Goal: Check status

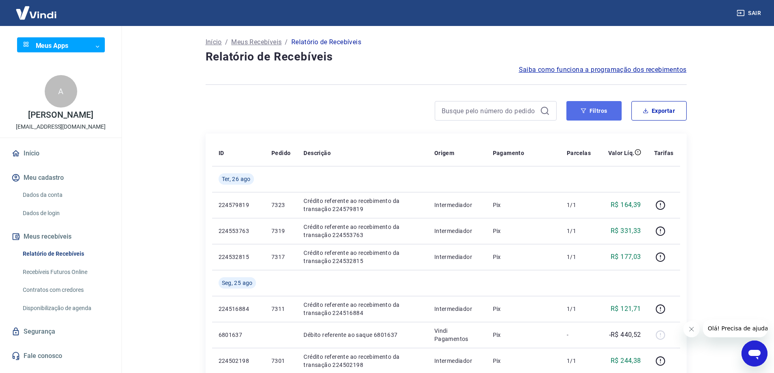
click at [584, 118] on button "Filtros" at bounding box center [593, 110] width 55 height 19
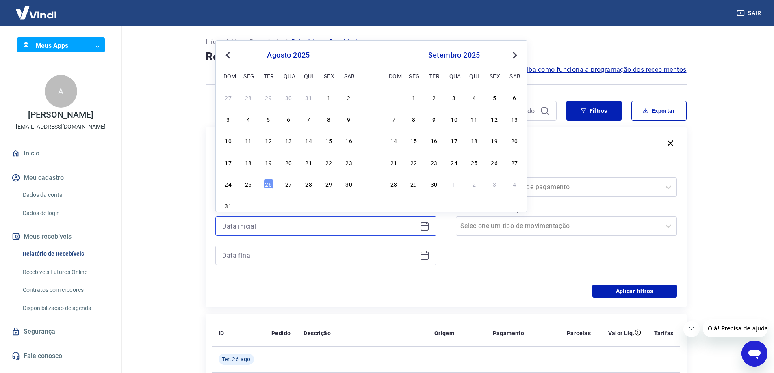
click at [334, 228] on input at bounding box center [319, 226] width 194 height 12
click at [268, 162] on div "19" at bounding box center [269, 163] width 10 height 10
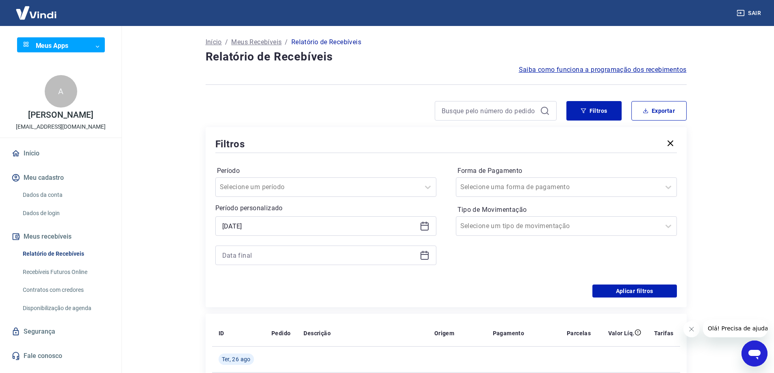
click at [424, 227] on icon at bounding box center [425, 226] width 10 height 10
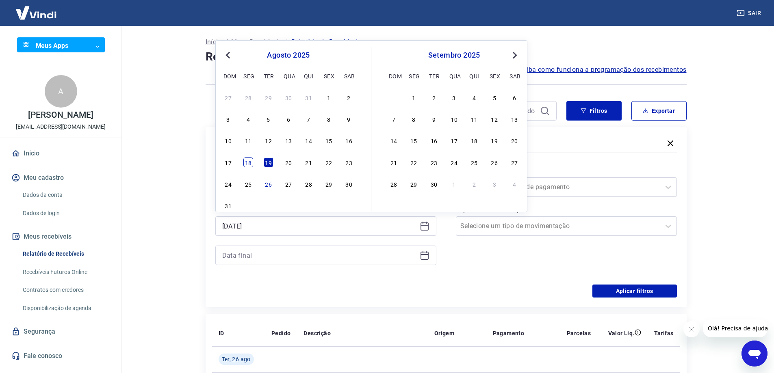
click at [245, 166] on div "18" at bounding box center [248, 163] width 10 height 10
type input "[DATE]"
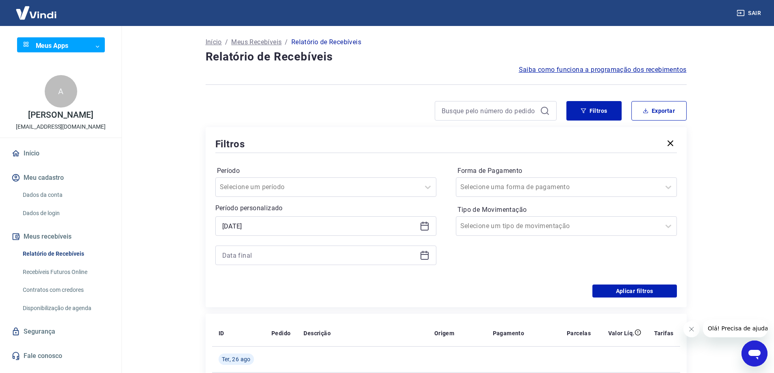
click at [425, 257] on icon at bounding box center [425, 256] width 10 height 10
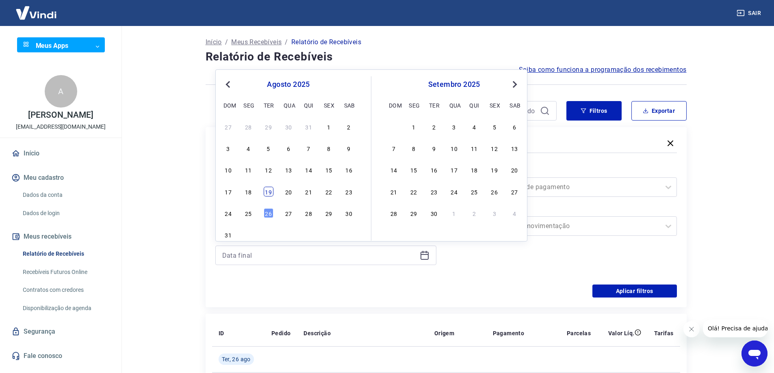
click at [270, 191] on div "19" at bounding box center [269, 192] width 10 height 10
type input "[DATE]"
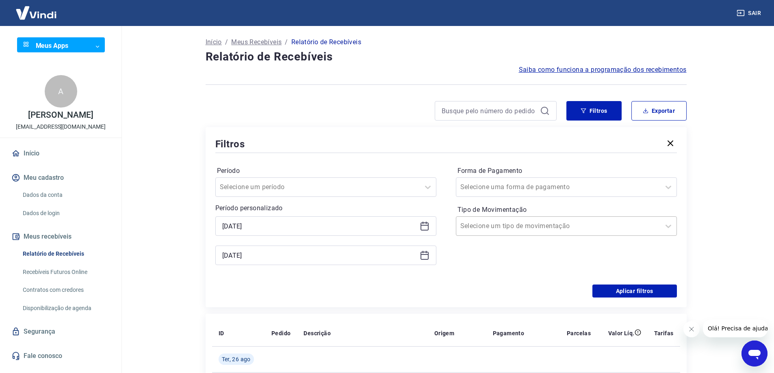
click at [579, 232] on div at bounding box center [558, 226] width 196 height 11
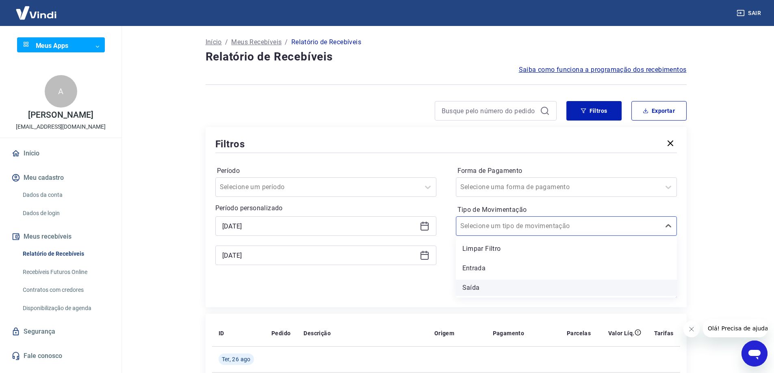
click at [524, 287] on div "Saída" at bounding box center [566, 288] width 221 height 16
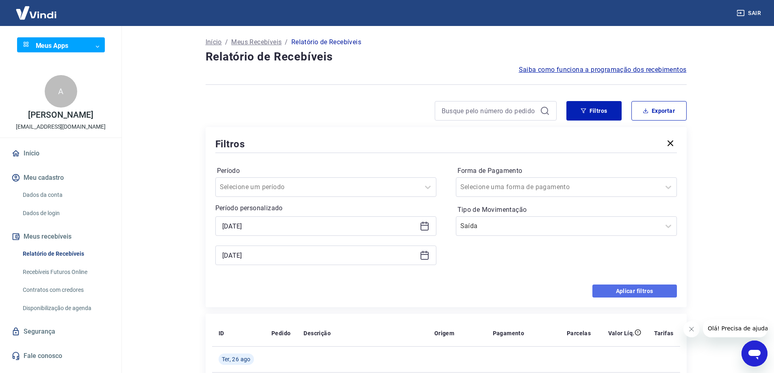
click at [630, 296] on button "Aplicar filtros" at bounding box center [634, 291] width 84 height 13
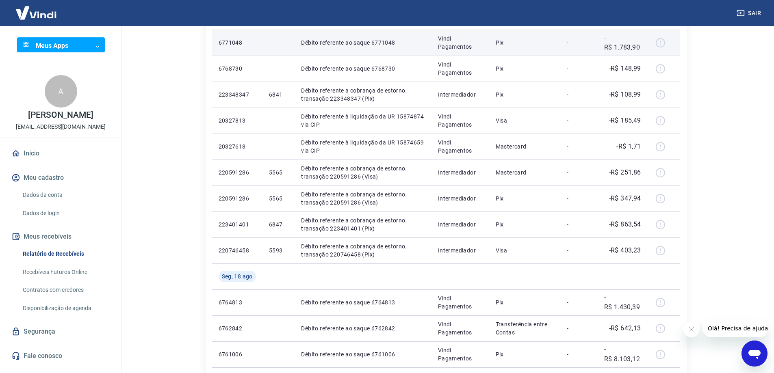
scroll to position [122, 0]
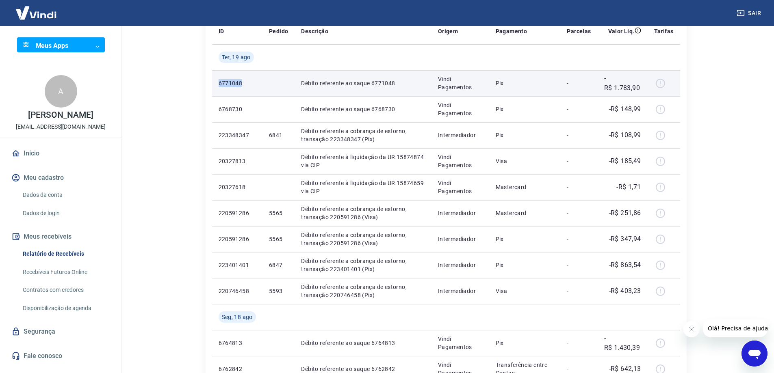
drag, startPoint x: 242, startPoint y: 81, endPoint x: 213, endPoint y: 85, distance: 29.1
click at [213, 85] on td "6771048" at bounding box center [237, 83] width 50 height 26
copy p "6771048"
